Goal: Task Accomplishment & Management: Manage account settings

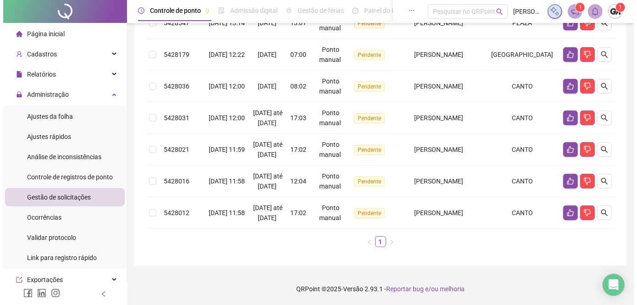
scroll to position [293, 0]
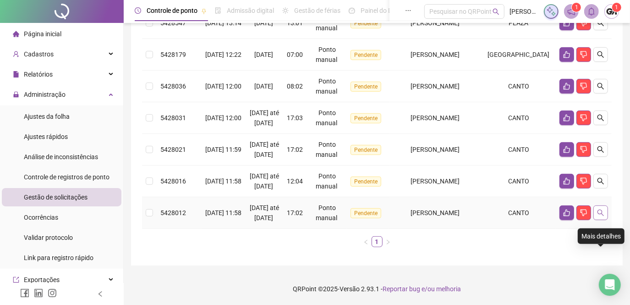
click at [601, 211] on icon "search" at bounding box center [600, 212] width 7 height 7
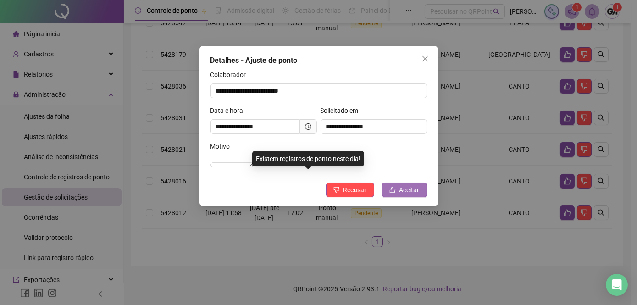
click at [400, 195] on span "Aceitar" at bounding box center [409, 190] width 20 height 10
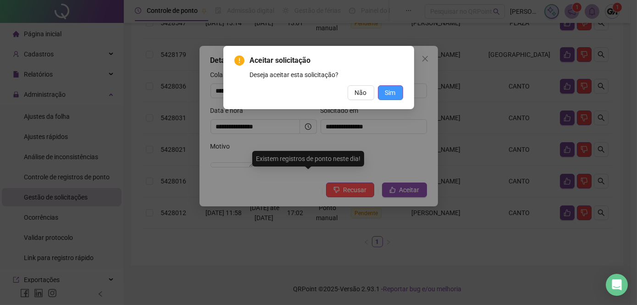
click at [395, 92] on span "Sim" at bounding box center [390, 93] width 11 height 10
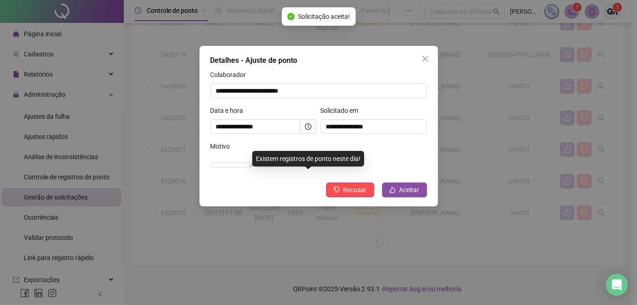
scroll to position [252, 0]
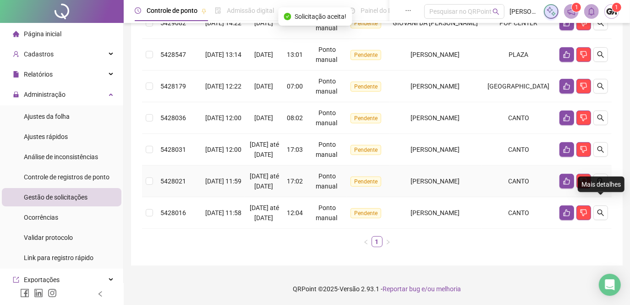
click at [599, 177] on icon "search" at bounding box center [600, 180] width 7 height 7
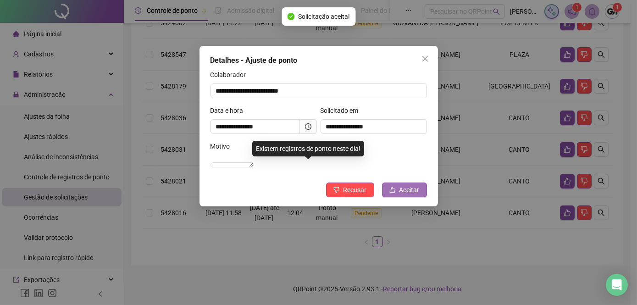
click at [390, 193] on icon "like" at bounding box center [392, 190] width 6 height 6
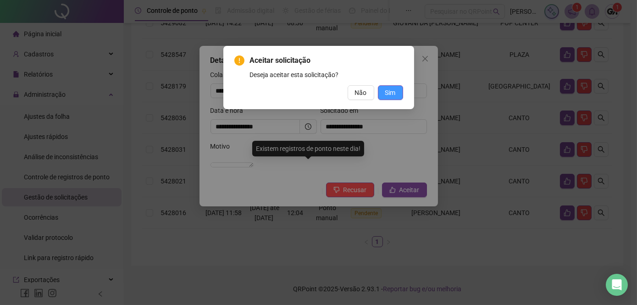
click at [385, 92] on span "Sim" at bounding box center [390, 93] width 11 height 10
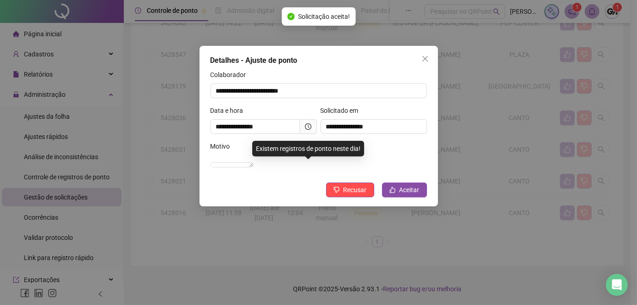
scroll to position [210, 0]
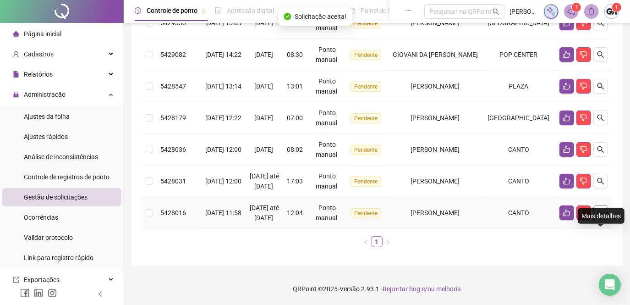
click at [604, 206] on button "button" at bounding box center [601, 212] width 15 height 15
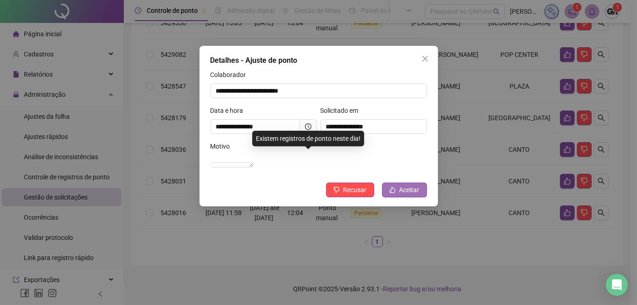
click at [395, 193] on icon "like" at bounding box center [392, 190] width 6 height 6
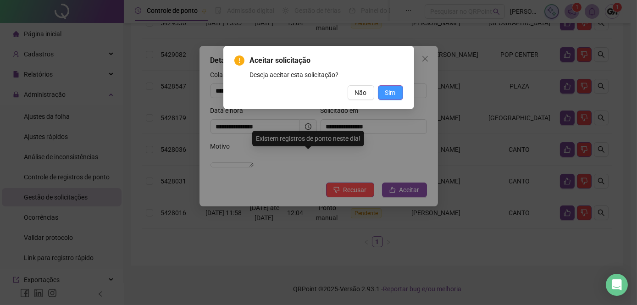
click at [390, 94] on span "Sim" at bounding box center [390, 93] width 11 height 10
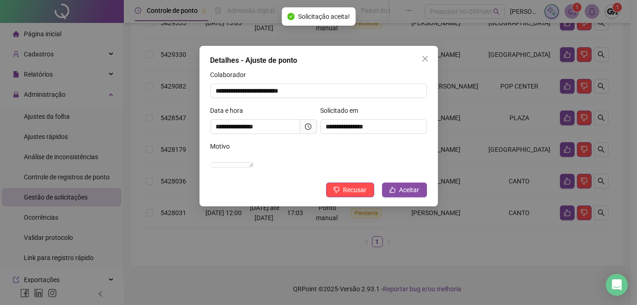
scroll to position [169, 0]
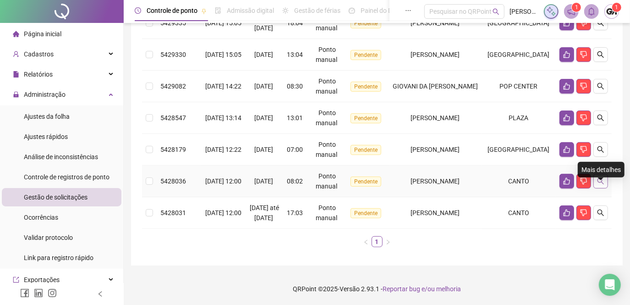
click at [597, 177] on icon "search" at bounding box center [600, 180] width 7 height 7
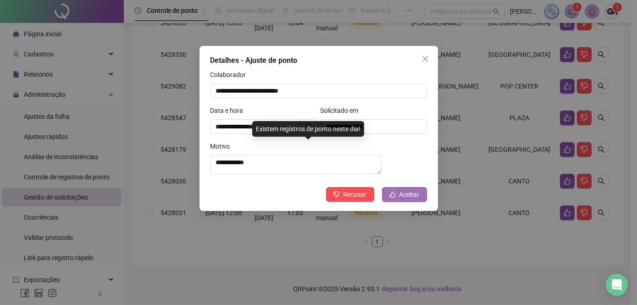
click at [397, 199] on button "Aceitar" at bounding box center [404, 194] width 45 height 15
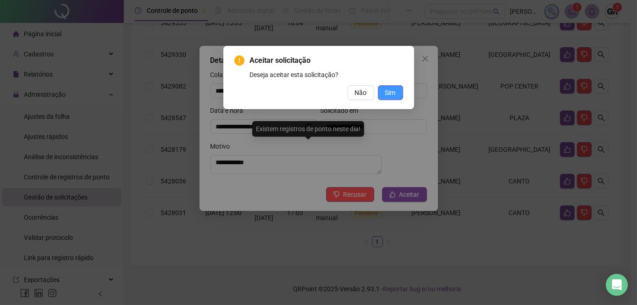
click at [386, 93] on span "Sim" at bounding box center [390, 93] width 11 height 10
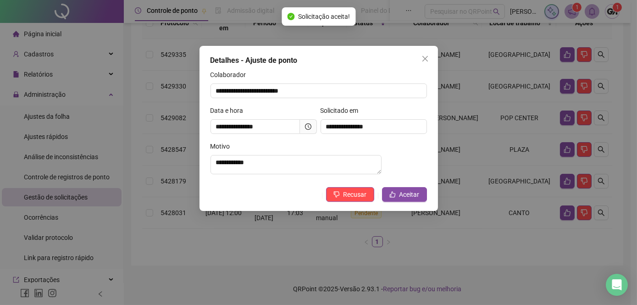
scroll to position [137, 0]
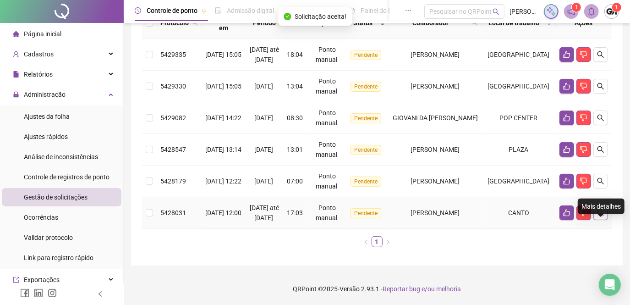
click at [602, 210] on icon "search" at bounding box center [601, 213] width 6 height 6
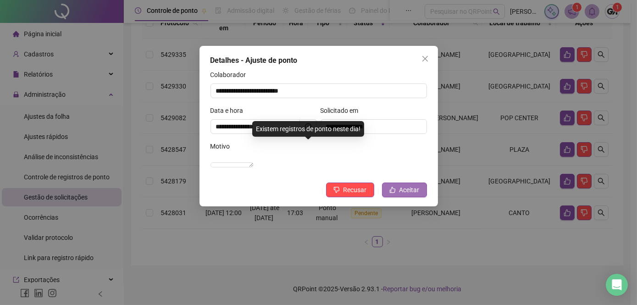
click at [406, 195] on span "Aceitar" at bounding box center [409, 190] width 20 height 10
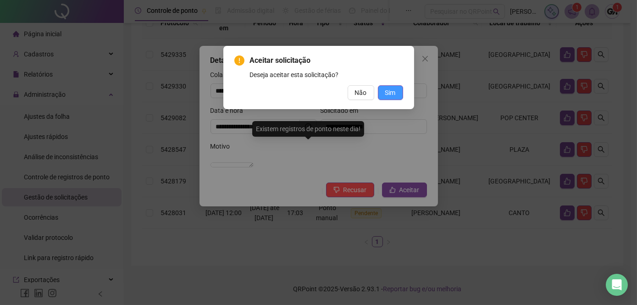
click at [392, 91] on span "Sim" at bounding box center [390, 93] width 11 height 10
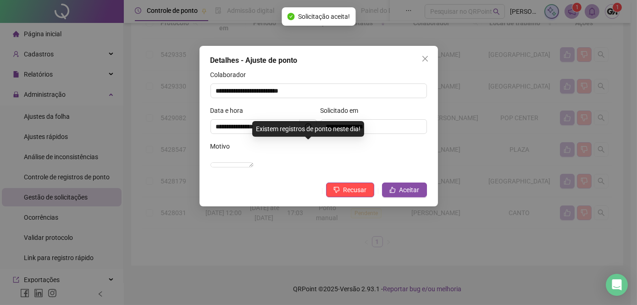
scroll to position [95, 0]
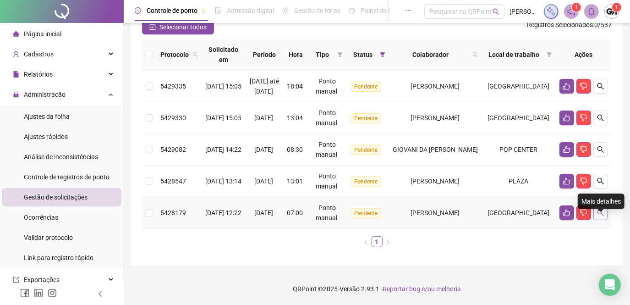
click at [598, 215] on icon "search" at bounding box center [600, 212] width 7 height 7
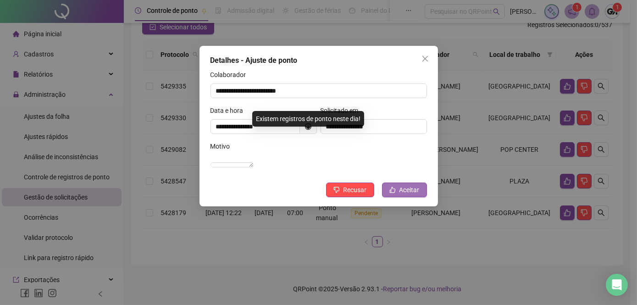
click at [402, 195] on span "Aceitar" at bounding box center [409, 190] width 20 height 10
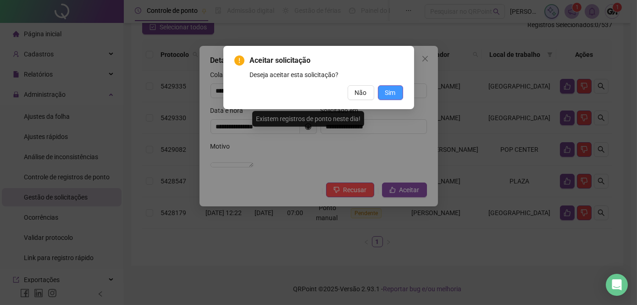
click at [398, 95] on button "Sim" at bounding box center [390, 92] width 25 height 15
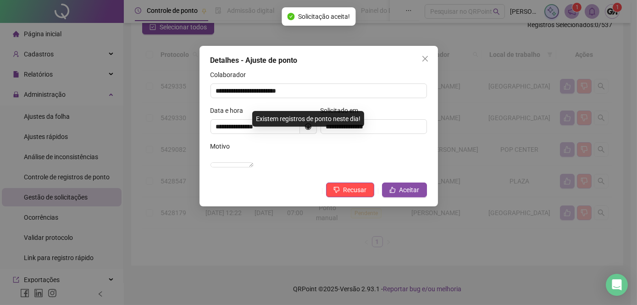
scroll to position [64, 0]
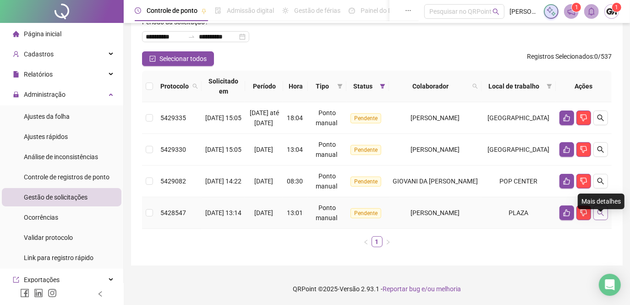
click at [598, 214] on icon "search" at bounding box center [600, 212] width 7 height 7
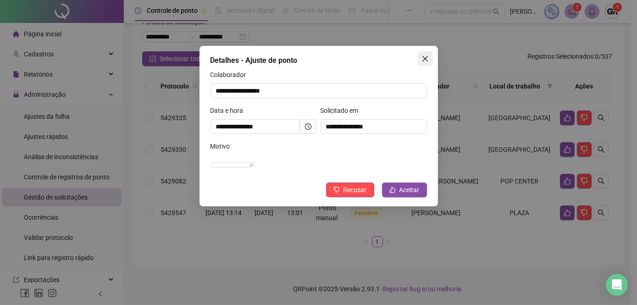
click at [425, 59] on icon "close" at bounding box center [425, 59] width 6 height 6
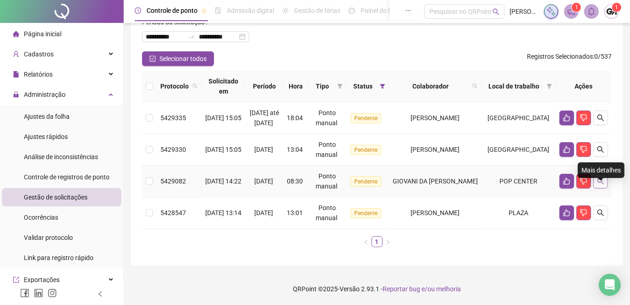
click at [602, 180] on icon "search" at bounding box center [600, 180] width 7 height 7
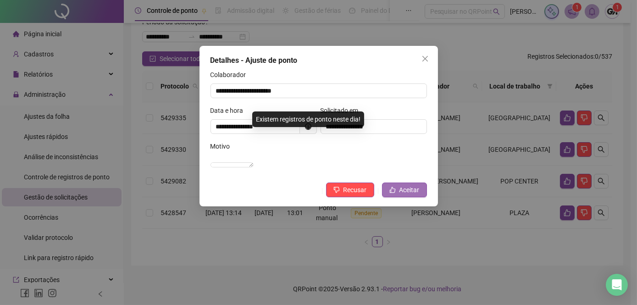
click at [401, 195] on span "Aceitar" at bounding box center [409, 190] width 20 height 10
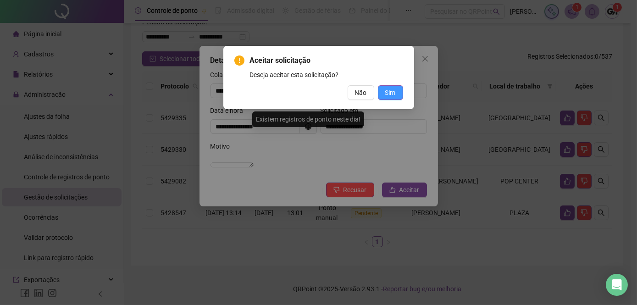
click at [381, 88] on button "Sim" at bounding box center [390, 92] width 25 height 15
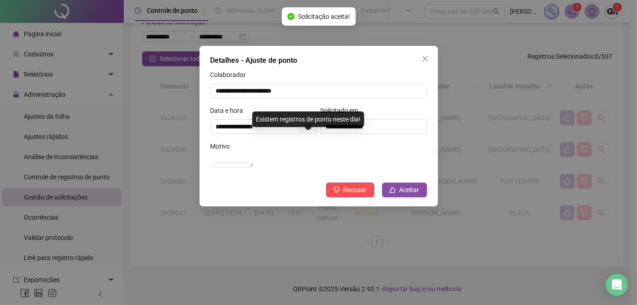
scroll to position [33, 0]
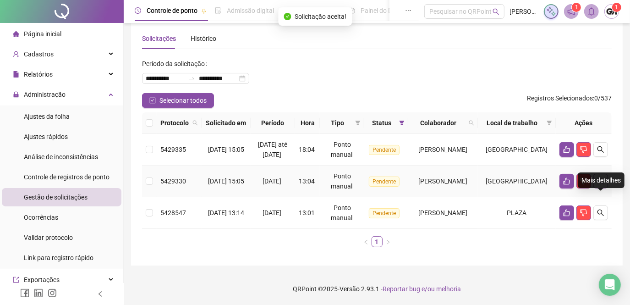
click at [600, 179] on icon "search" at bounding box center [600, 180] width 7 height 7
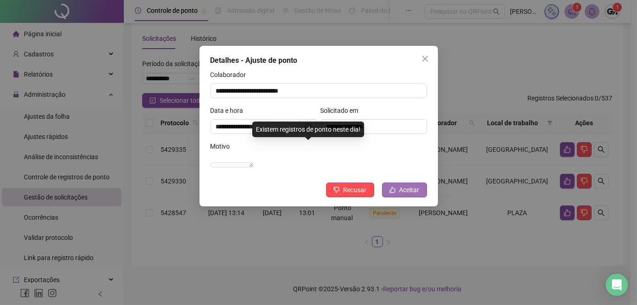
click at [396, 197] on button "Aceitar" at bounding box center [404, 189] width 45 height 15
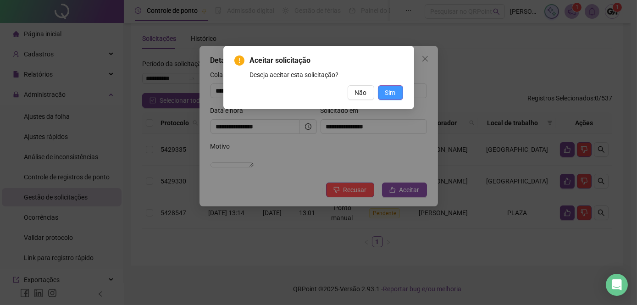
click at [391, 92] on span "Sim" at bounding box center [390, 93] width 11 height 10
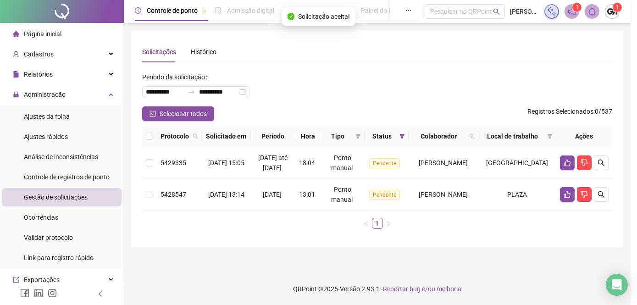
scroll to position [1, 0]
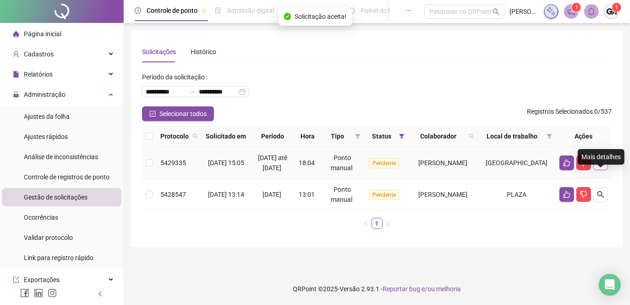
click at [600, 166] on icon "search" at bounding box center [600, 162] width 7 height 7
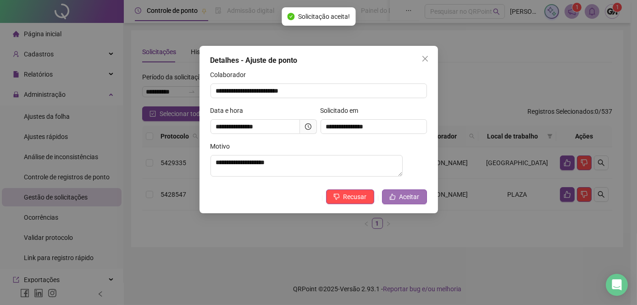
click at [409, 202] on span "Aceitar" at bounding box center [409, 197] width 20 height 10
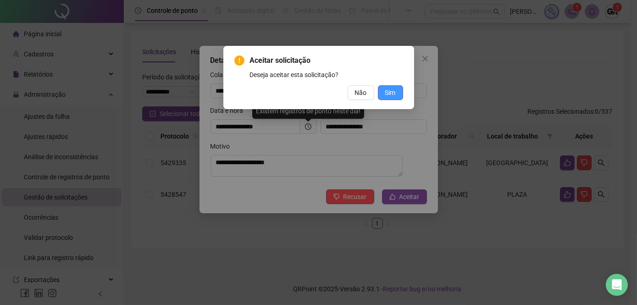
click at [395, 92] on span "Sim" at bounding box center [390, 93] width 11 height 10
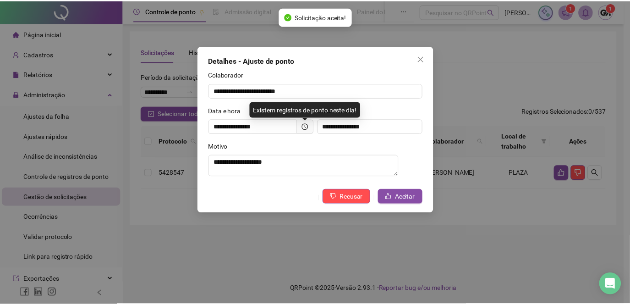
scroll to position [0, 0]
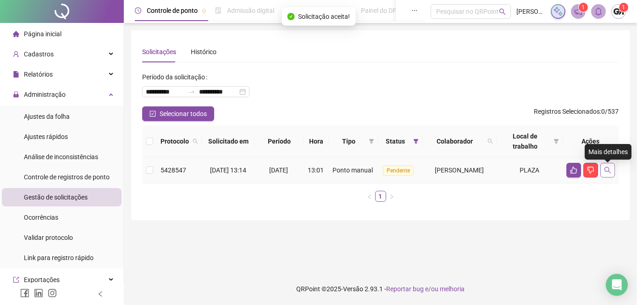
click at [605, 174] on icon "search" at bounding box center [607, 169] width 7 height 7
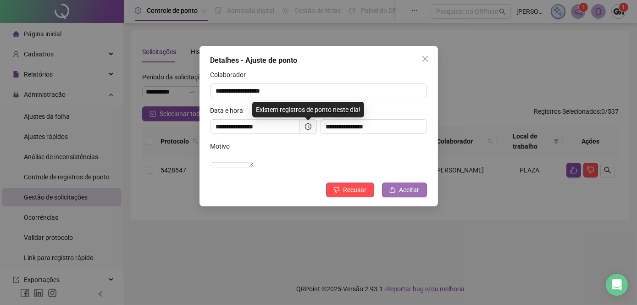
click at [415, 195] on span "Aceitar" at bounding box center [409, 190] width 20 height 10
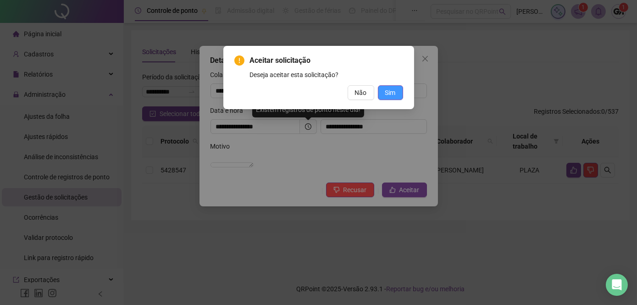
click at [397, 89] on button "Sim" at bounding box center [390, 92] width 25 height 15
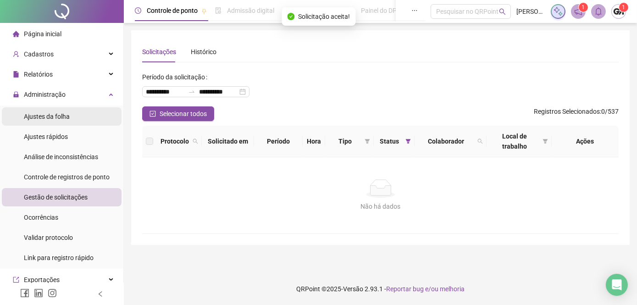
click at [32, 115] on span "Ajustes da folha" at bounding box center [47, 116] width 46 height 7
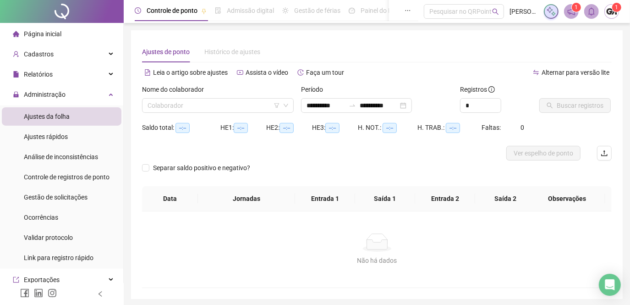
type input "**********"
